Goal: Transaction & Acquisition: Subscribe to service/newsletter

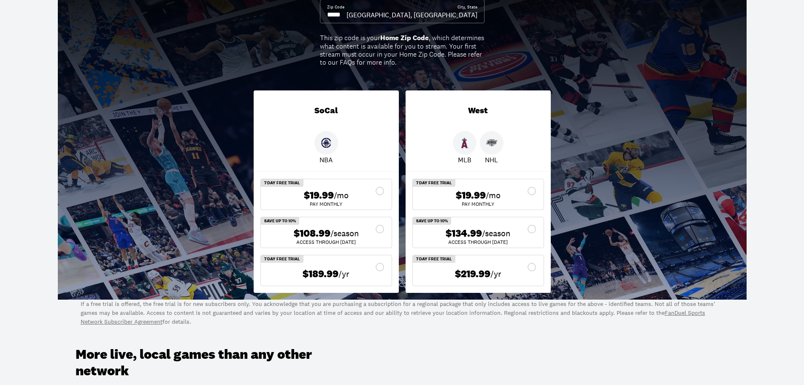
scroll to position [42, 0]
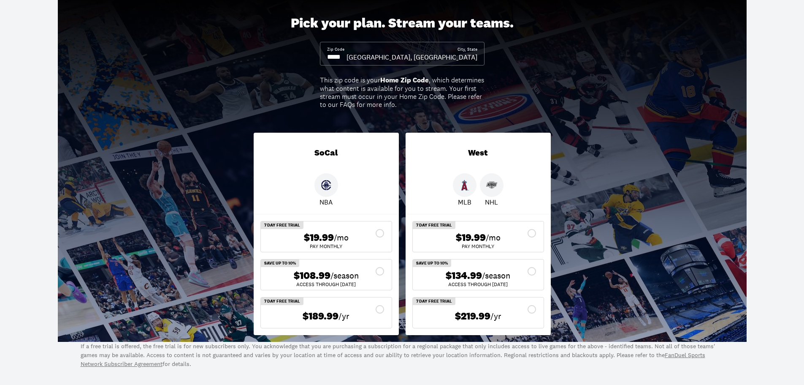
click at [347, 60] on input at bounding box center [336, 56] width 19 height 9
type input "*****"
click at [478, 271] on span "$108.99" at bounding box center [464, 275] width 37 height 12
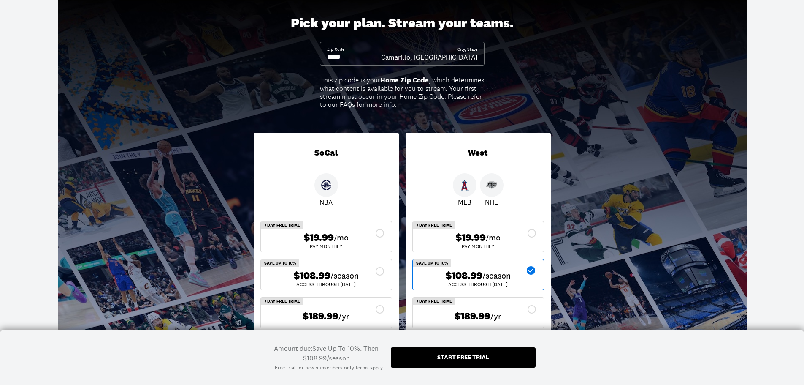
scroll to position [84, 0]
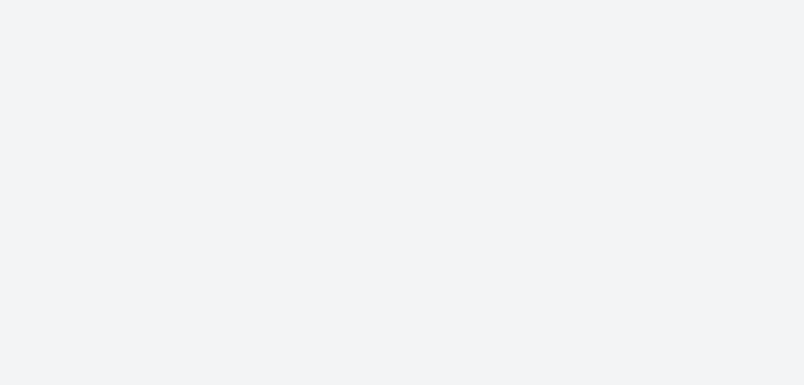
scroll to position [148, 0]
click at [232, 127] on div "Pick your plan. Stream your teams. Zip Code City, [GEOGRAPHIC_DATA], [GEOGRAPHI…" at bounding box center [402, 108] width 804 height 347
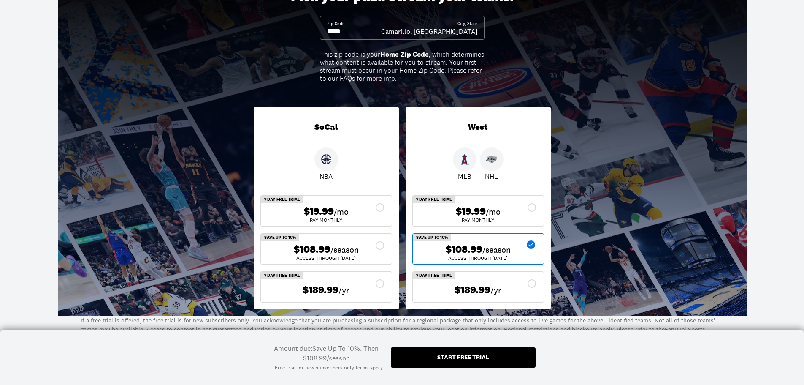
click at [226, 203] on div "Pick your plan. Stream your teams. Zip Code City, [GEOGRAPHIC_DATA], [GEOGRAPHI…" at bounding box center [402, 141] width 804 height 347
click at [375, 280] on icon at bounding box center [380, 283] width 10 height 10
click at [177, 146] on div "Pick your plan. Stream your teams. Zip Code City, State Camarillo, CA This zip …" at bounding box center [402, 141] width 804 height 347
click at [368, 144] on div "SoCal" at bounding box center [326, 127] width 145 height 41
click at [363, 143] on div "SoCal" at bounding box center [326, 127] width 145 height 41
